Goal: Navigation & Orientation: Find specific page/section

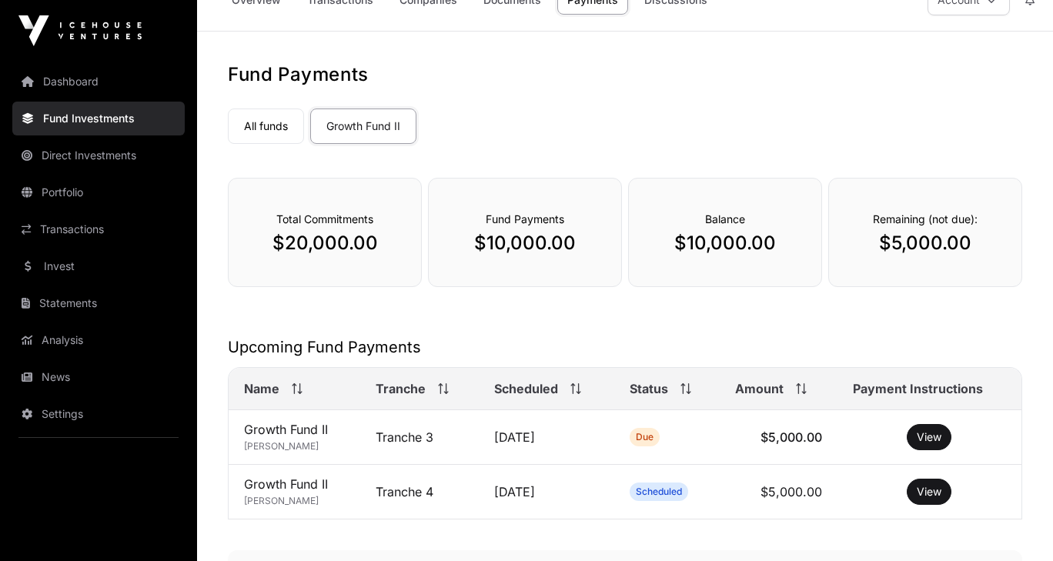
scroll to position [32, 0]
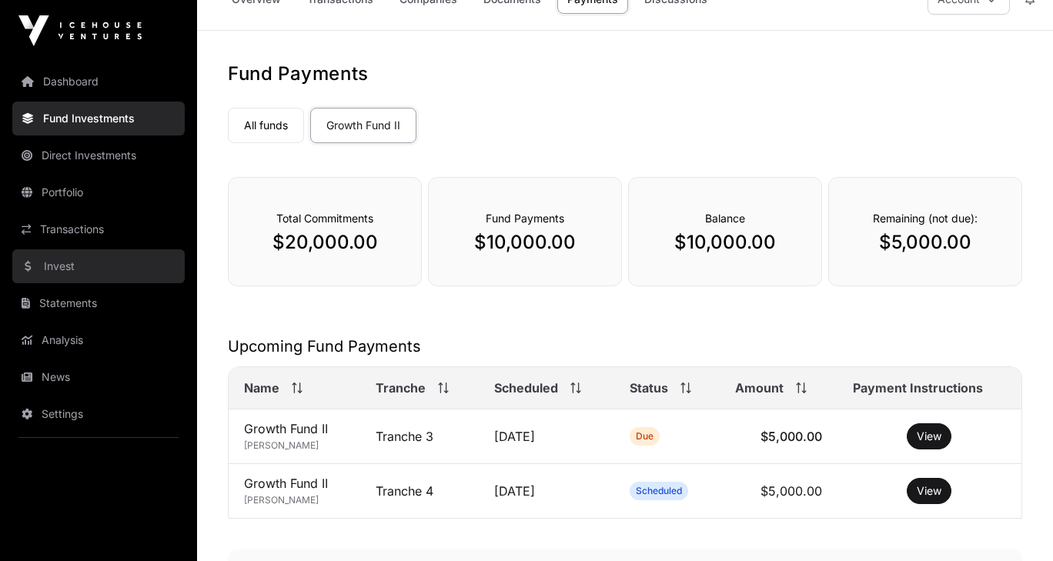
click at [85, 266] on link "Invest" at bounding box center [98, 266] width 172 height 34
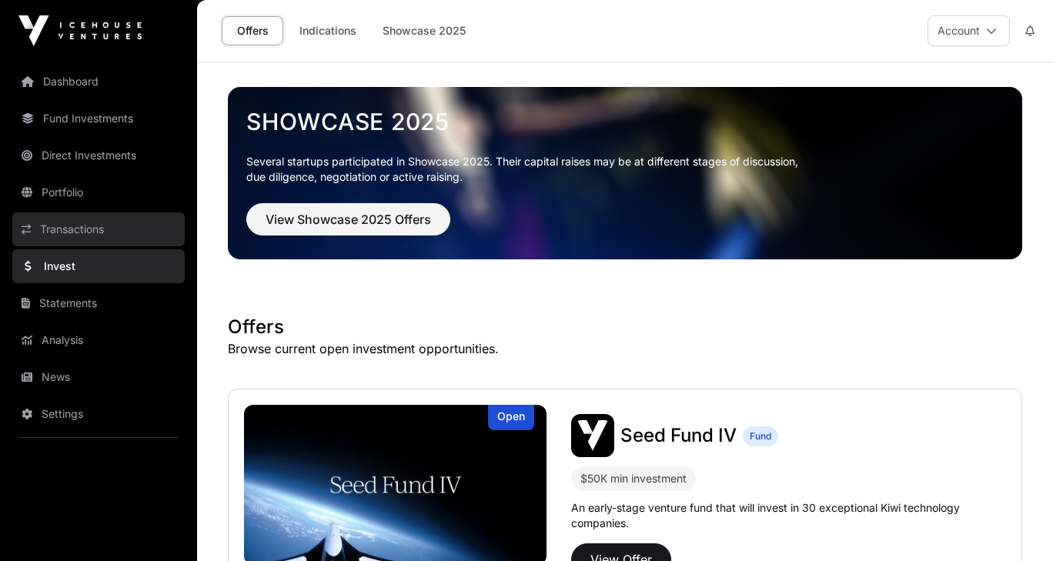
click at [131, 235] on link "Transactions" at bounding box center [98, 229] width 172 height 34
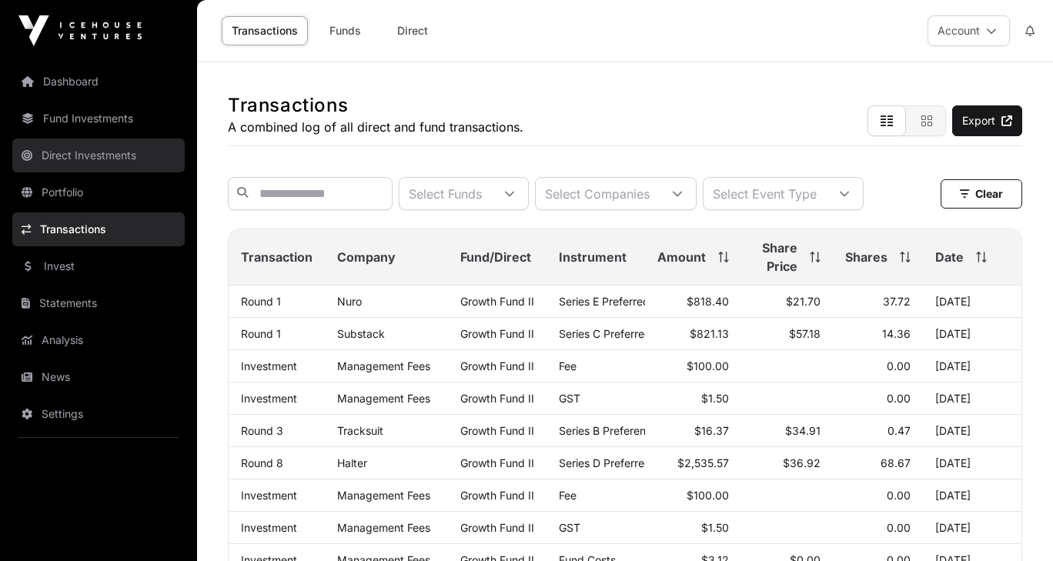
click at [132, 161] on link "Direct Investments" at bounding box center [98, 156] width 172 height 34
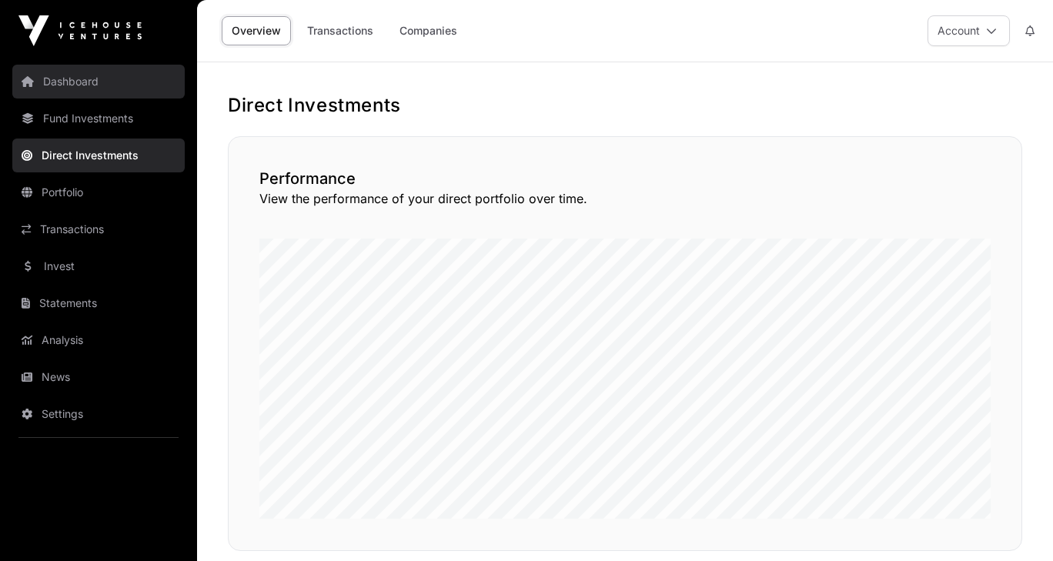
click at [123, 94] on link "Dashboard" at bounding box center [98, 82] width 172 height 34
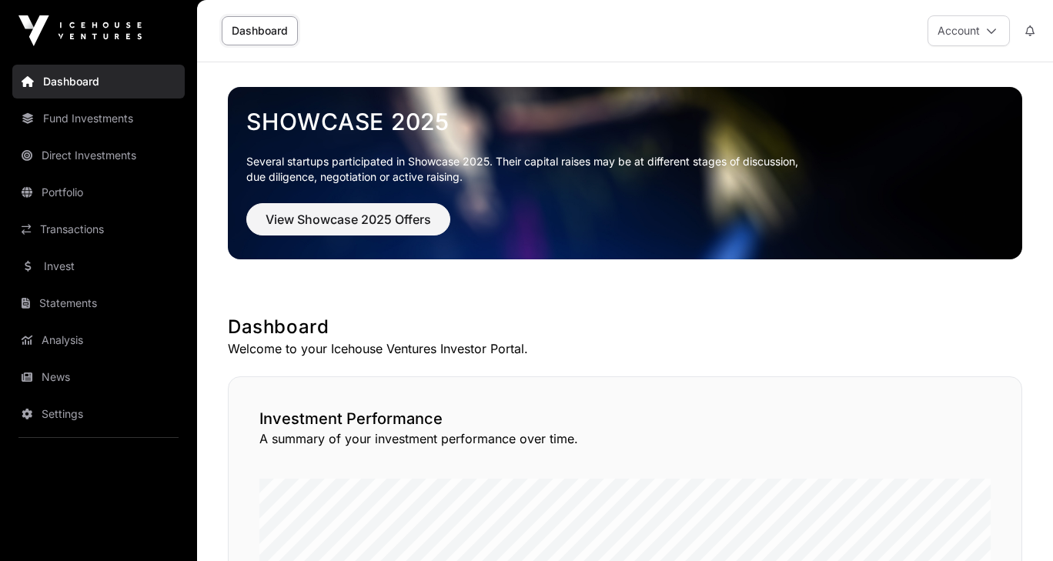
click at [286, 29] on link "Dashboard" at bounding box center [260, 30] width 76 height 29
click at [597, 56] on div "Dashboard Account" at bounding box center [624, 31] width 837 height 62
